Goal: Information Seeking & Learning: Check status

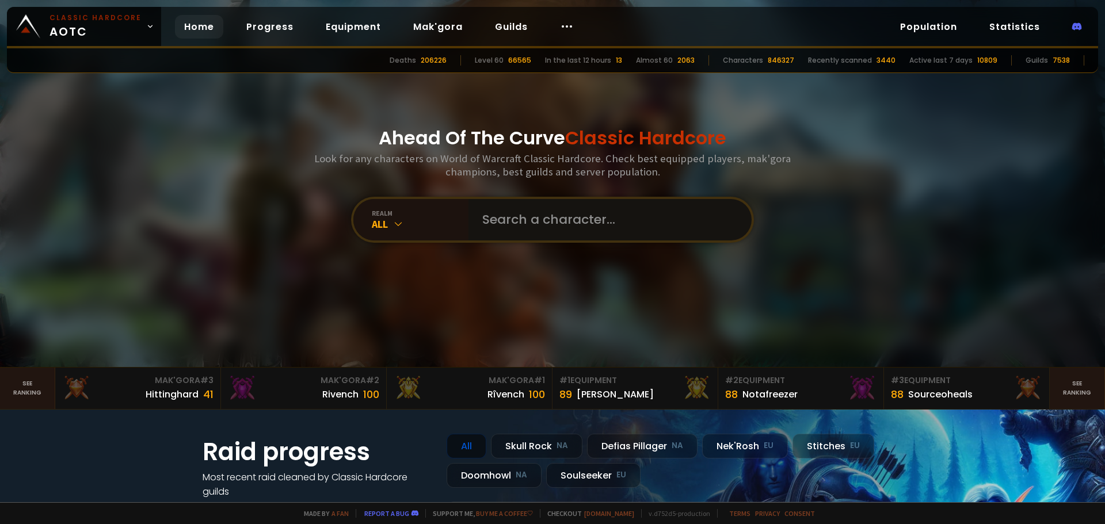
click at [572, 220] on input "text" at bounding box center [606, 219] width 262 height 41
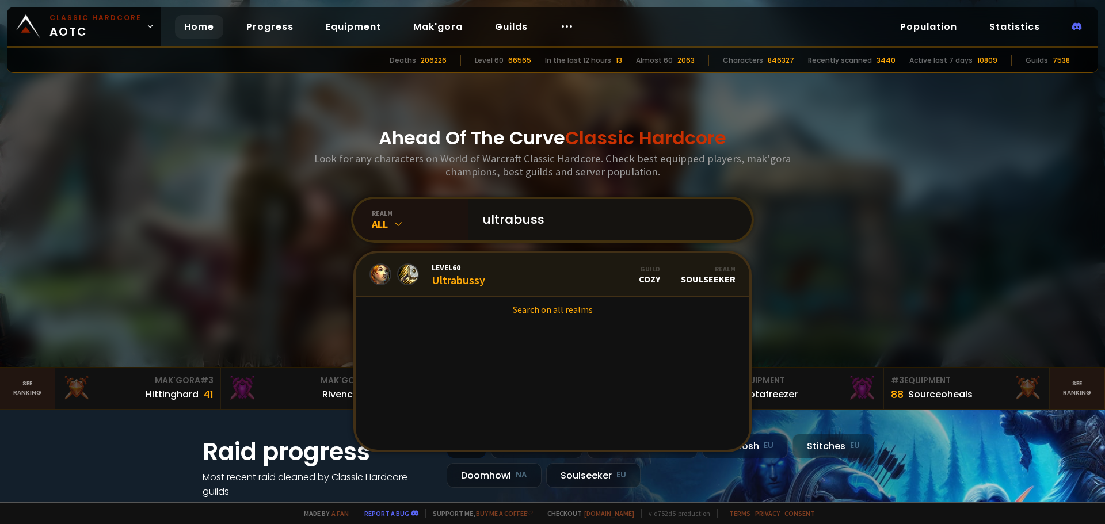
type input "ultrabuss"
click at [566, 273] on link "Level 60 Ultrabussy Guild Cozy Realm Soulseeker" at bounding box center [553, 275] width 394 height 44
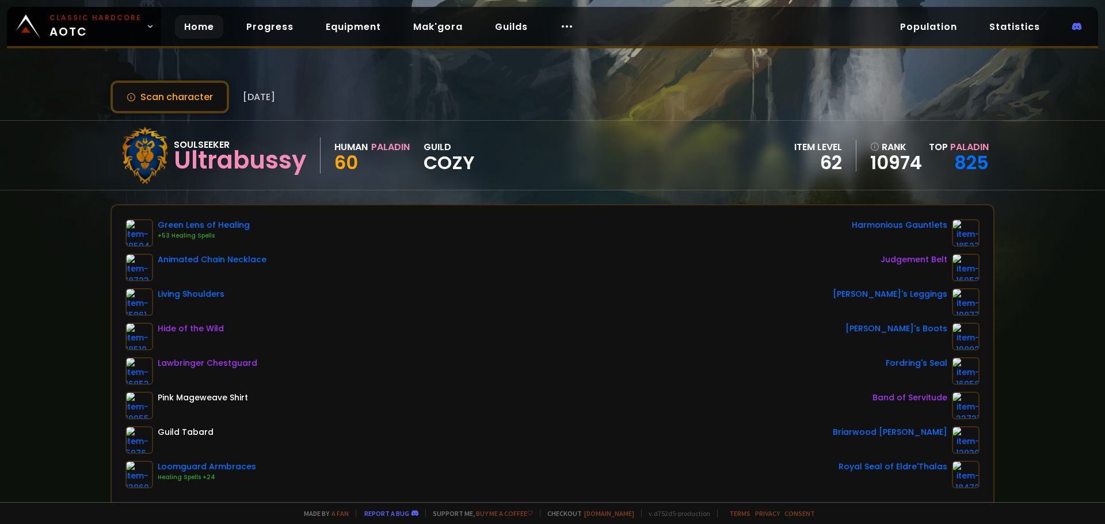
click at [184, 30] on link "Home" at bounding box center [199, 27] width 48 height 24
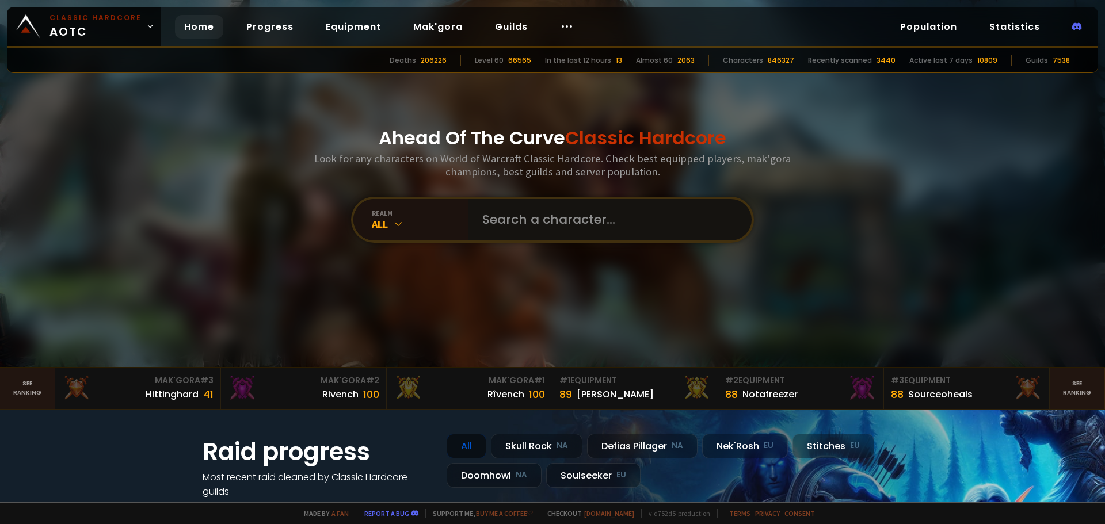
click at [520, 234] on input "text" at bounding box center [606, 219] width 262 height 41
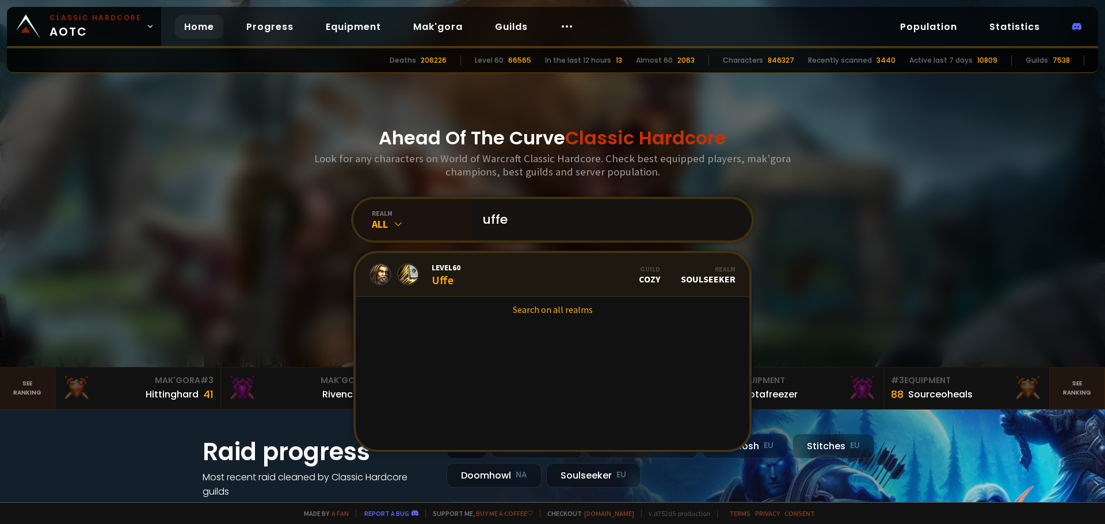
type input "uffe"
click at [524, 282] on link "Level 60 Uffe Guild Cozy Realm Soulseeker" at bounding box center [553, 275] width 394 height 44
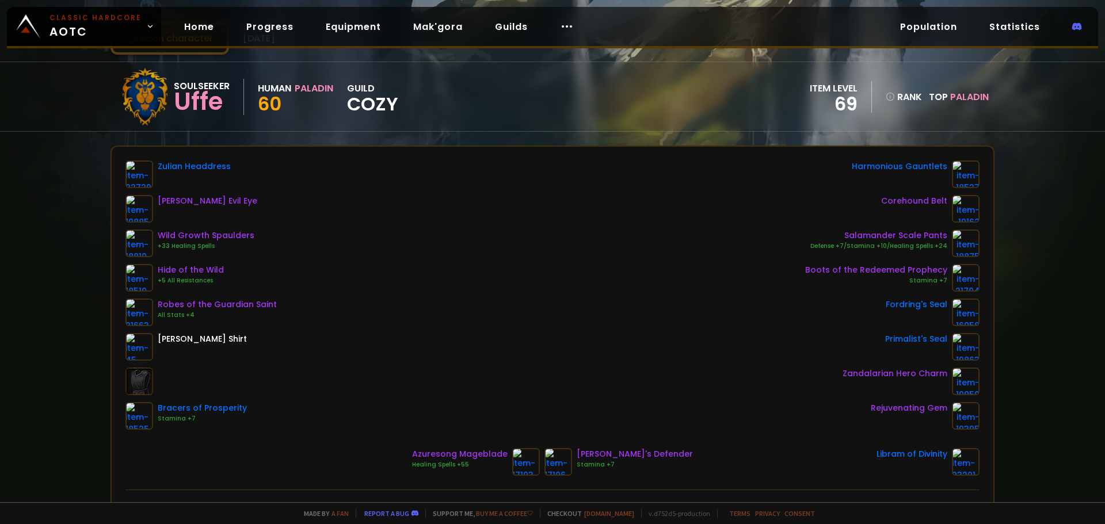
scroll to position [115, 0]
